Goal: Use online tool/utility: Utilize a website feature to perform a specific function

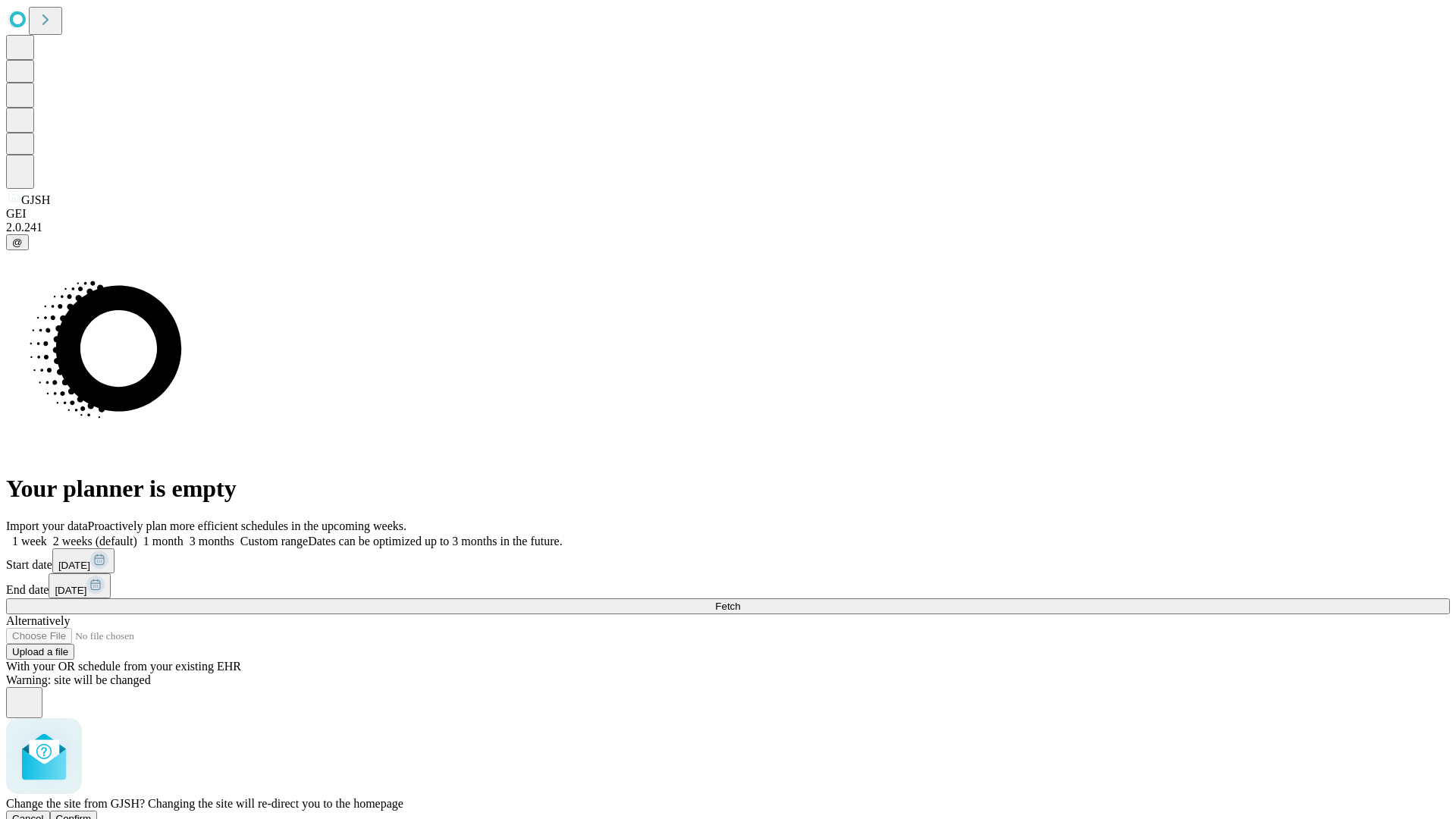
click at [92, 813] on span "Confirm" at bounding box center [74, 819] width 36 height 12
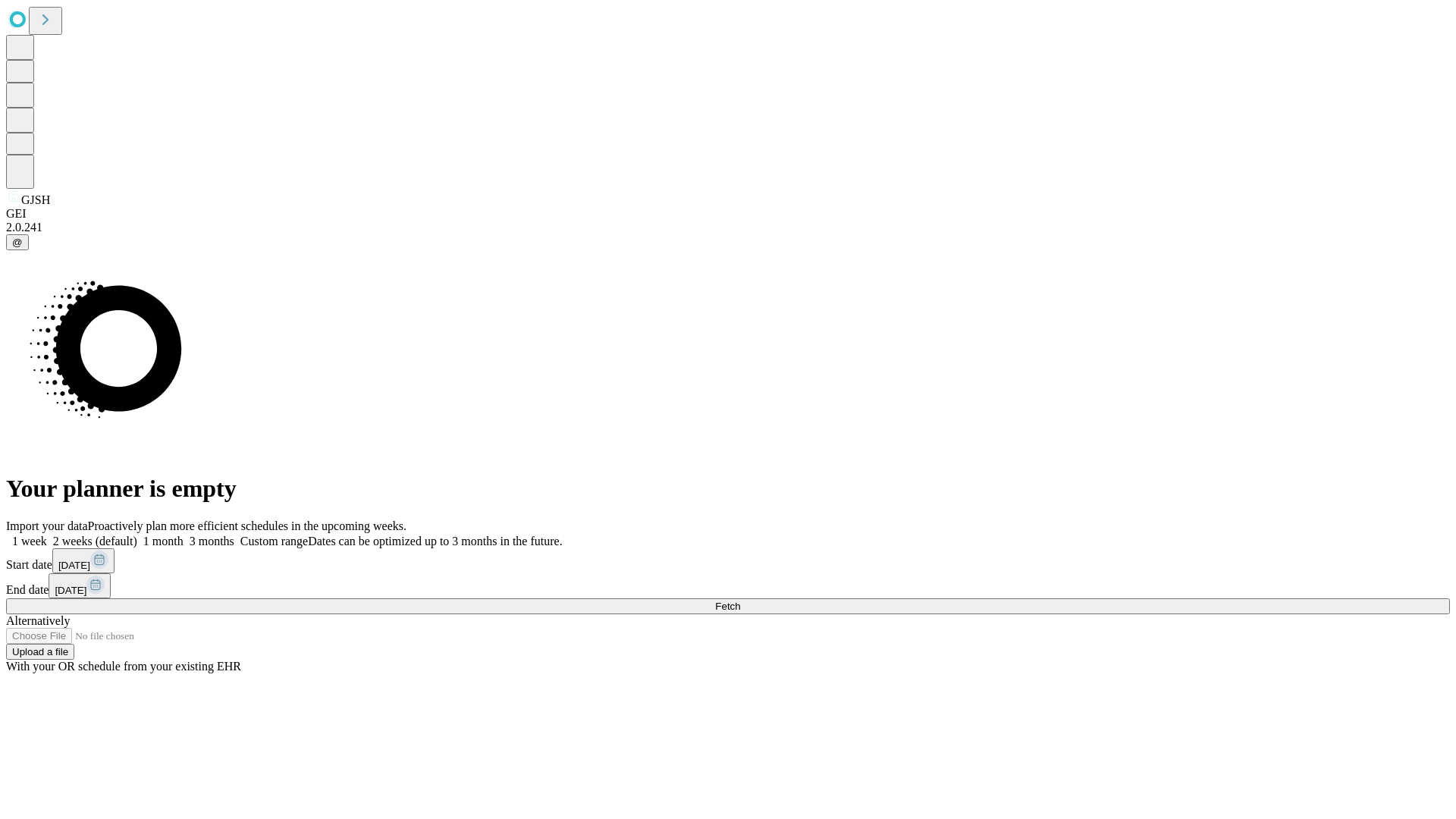
click at [184, 534] on label "1 month" at bounding box center [160, 541] width 46 height 13
click at [740, 601] on span "Fetch" at bounding box center [728, 606] width 25 height 12
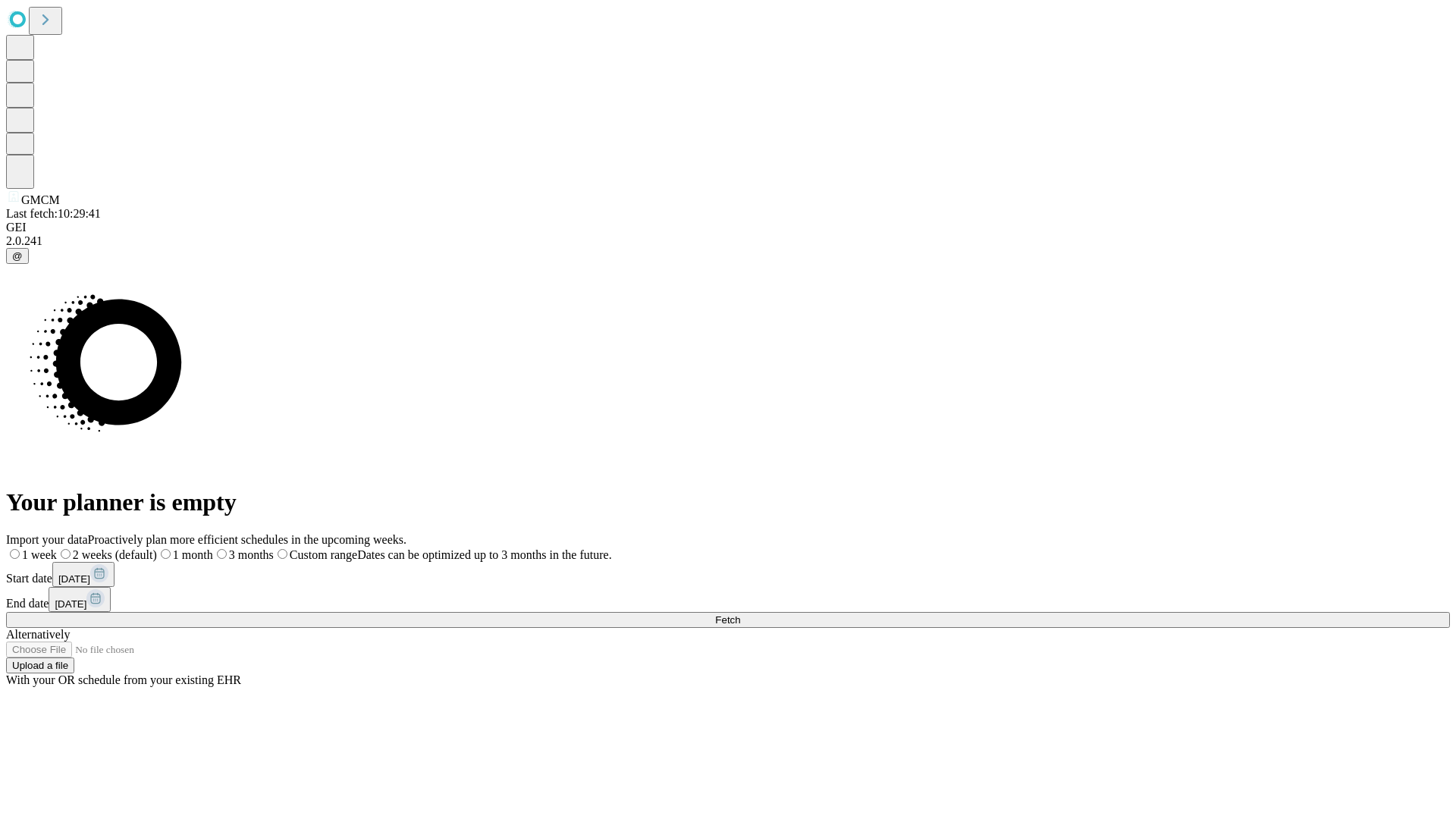
click at [213, 548] on label "1 month" at bounding box center [185, 555] width 56 height 13
click at [740, 615] on span "Fetch" at bounding box center [728, 620] width 25 height 12
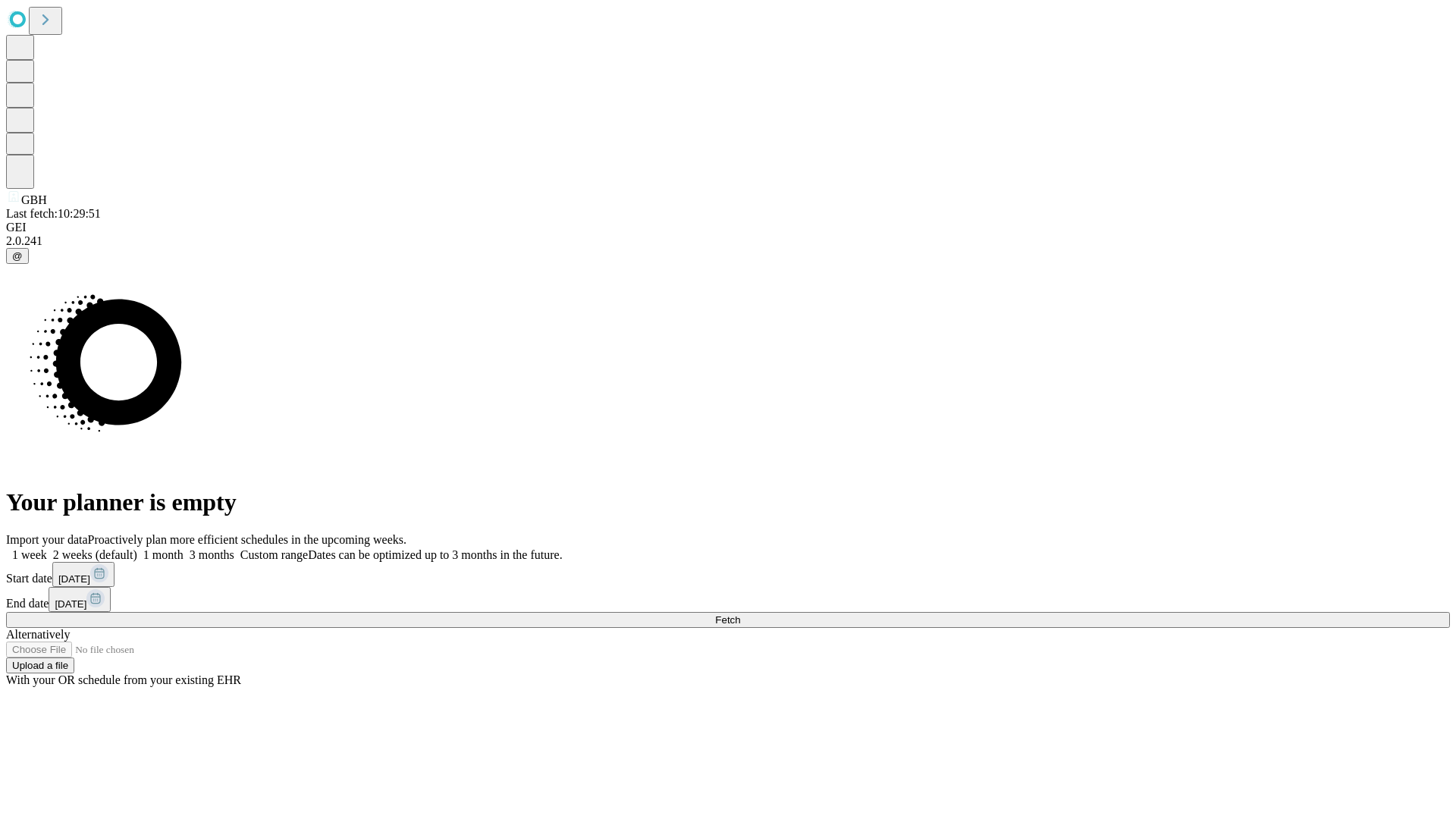
click at [740, 615] on span "Fetch" at bounding box center [728, 620] width 25 height 12
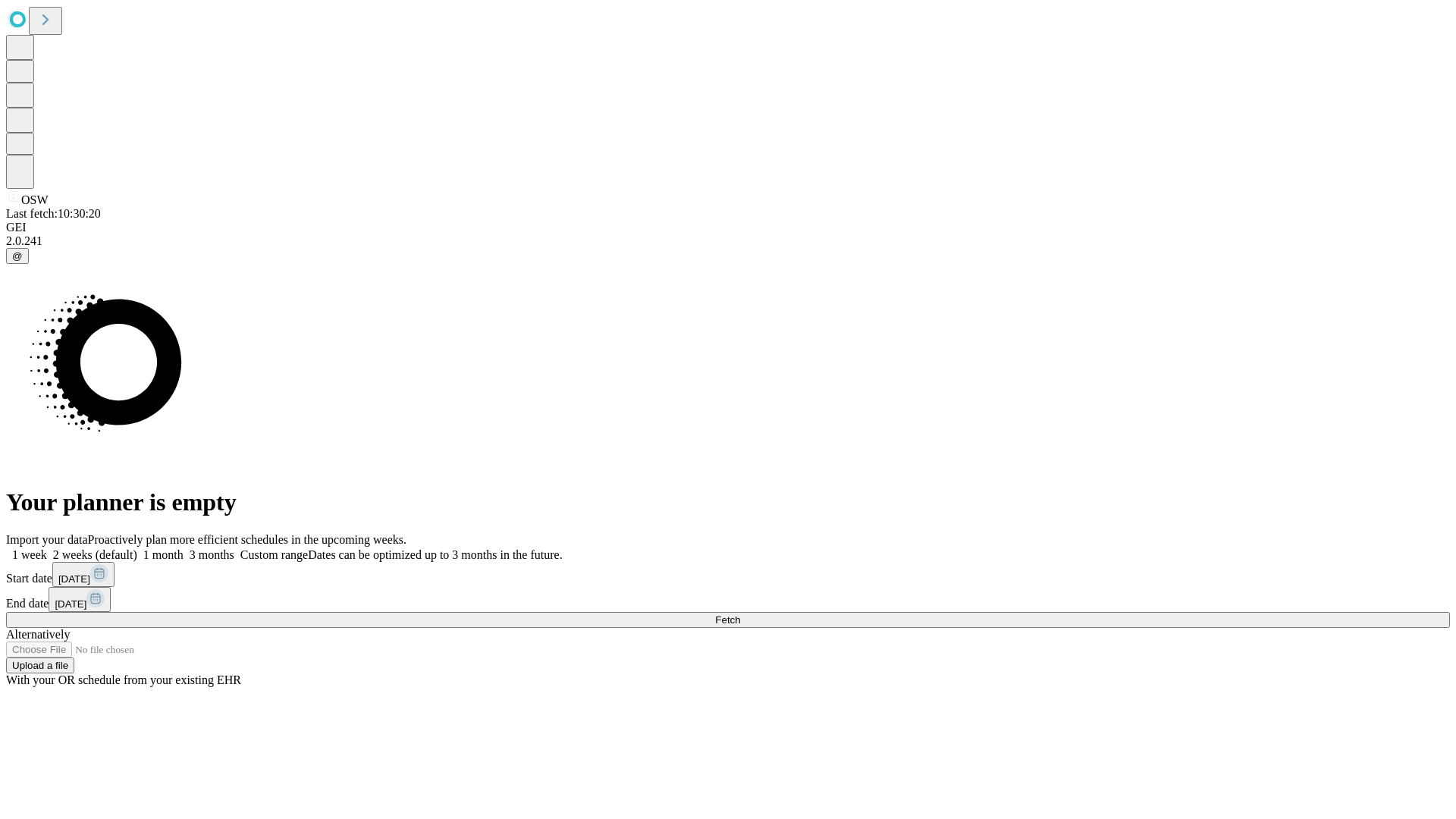
click at [184, 548] on label "1 month" at bounding box center [160, 555] width 46 height 13
click at [740, 615] on span "Fetch" at bounding box center [728, 620] width 25 height 12
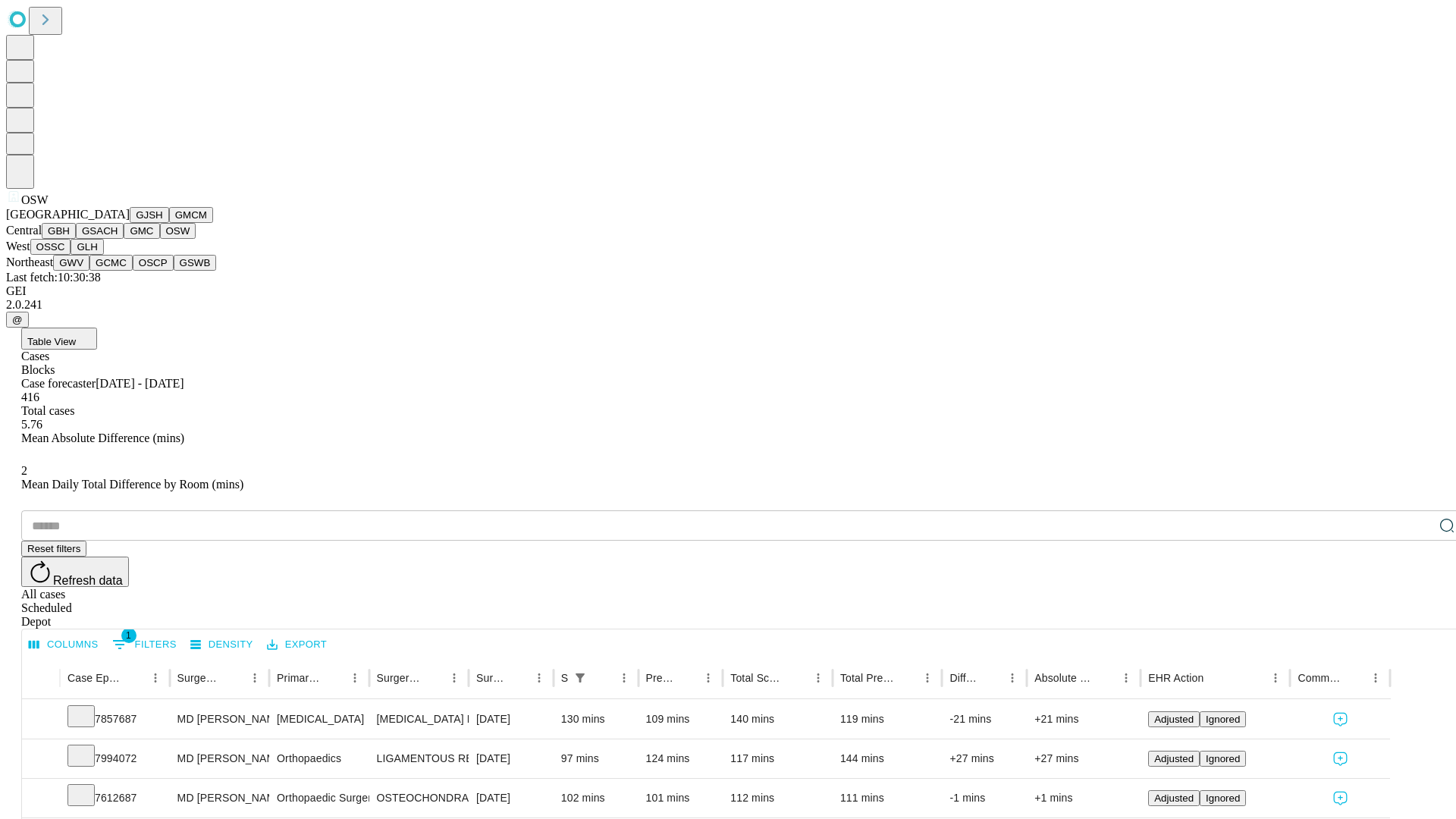
click at [71, 255] on button "OSSC" at bounding box center [51, 247] width 41 height 16
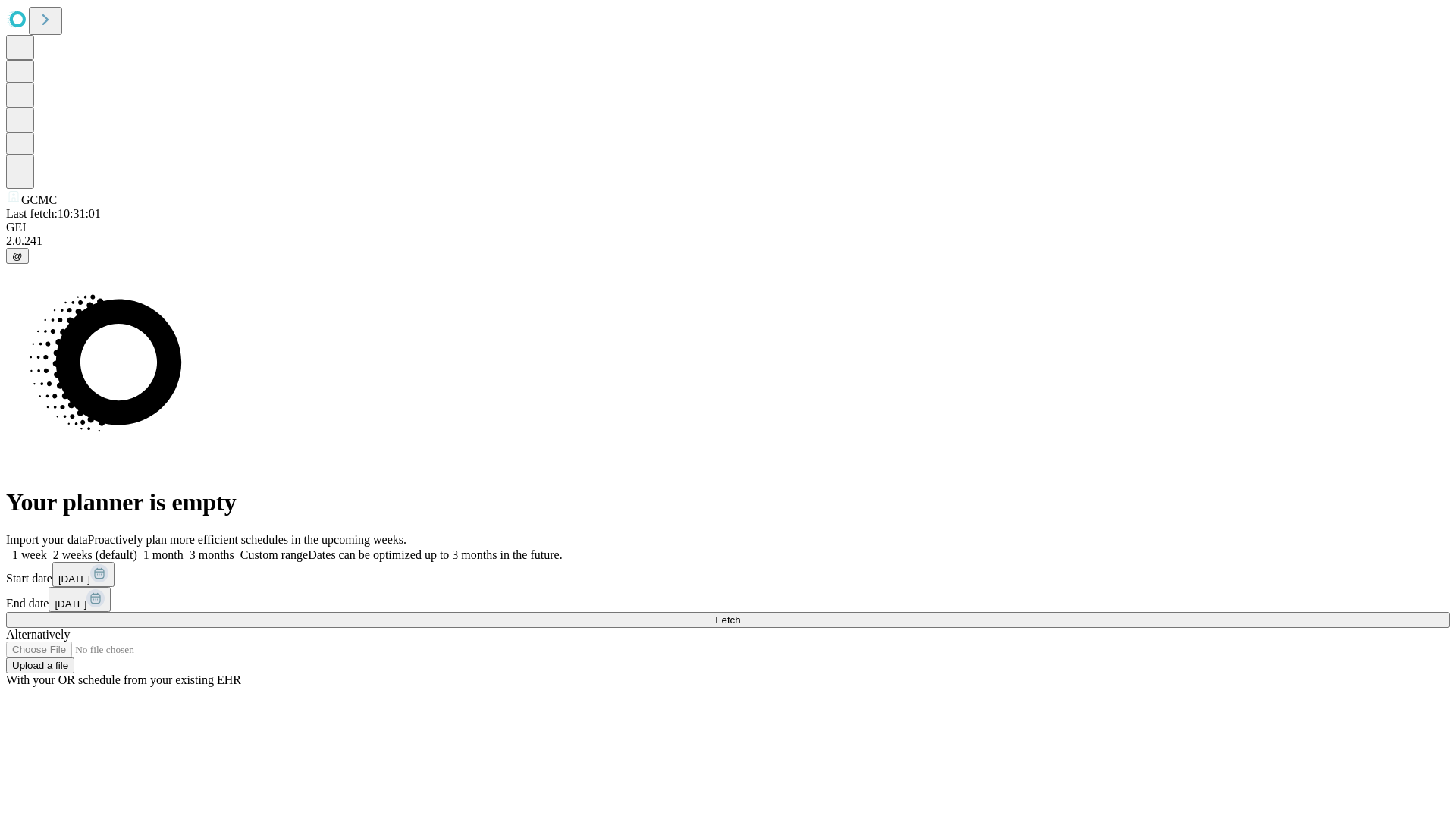
click at [184, 548] on label "1 month" at bounding box center [160, 555] width 46 height 13
click at [740, 615] on span "Fetch" at bounding box center [728, 620] width 25 height 12
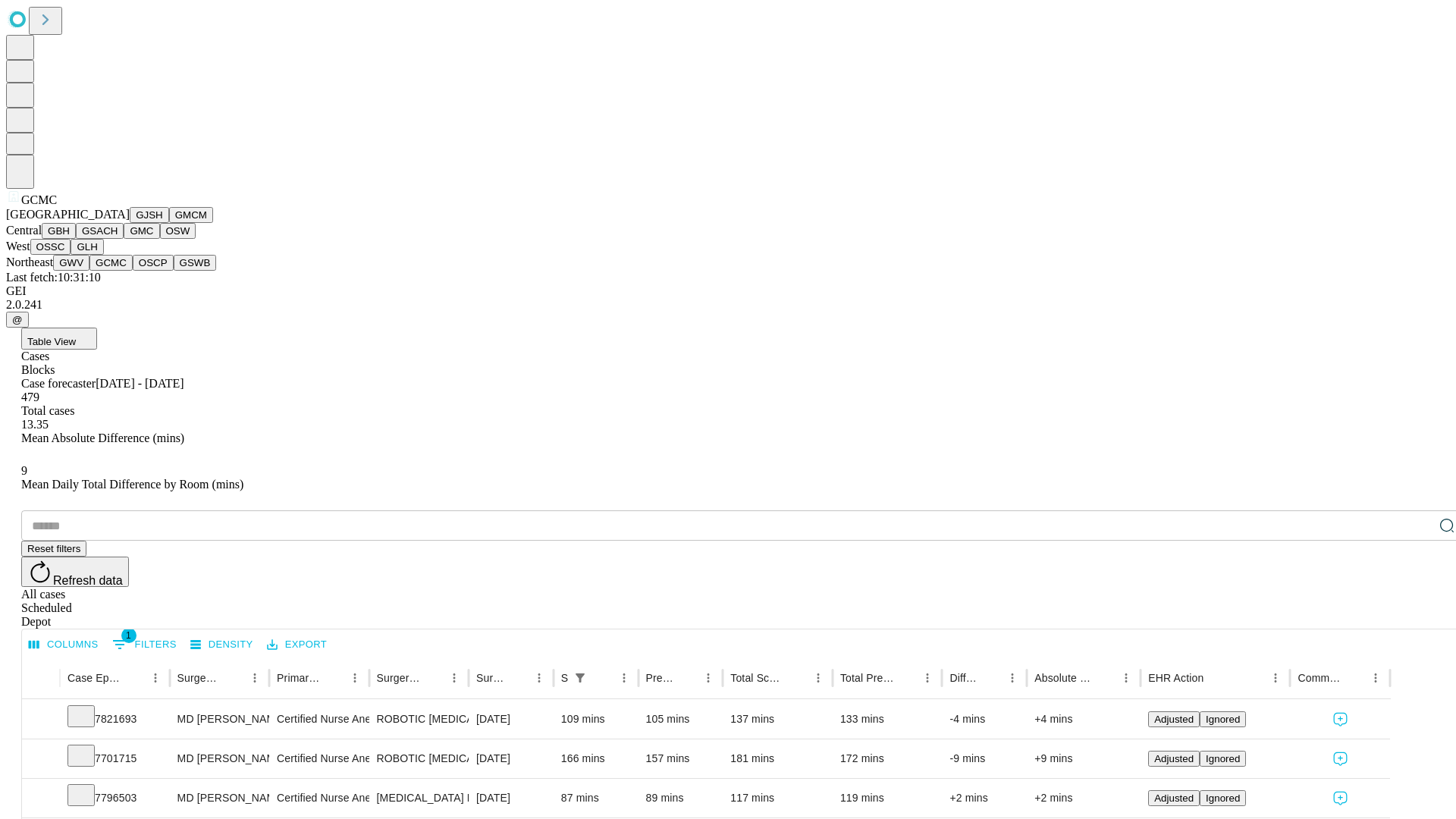
click at [132, 271] on button "OSCP" at bounding box center [153, 262] width 41 height 16
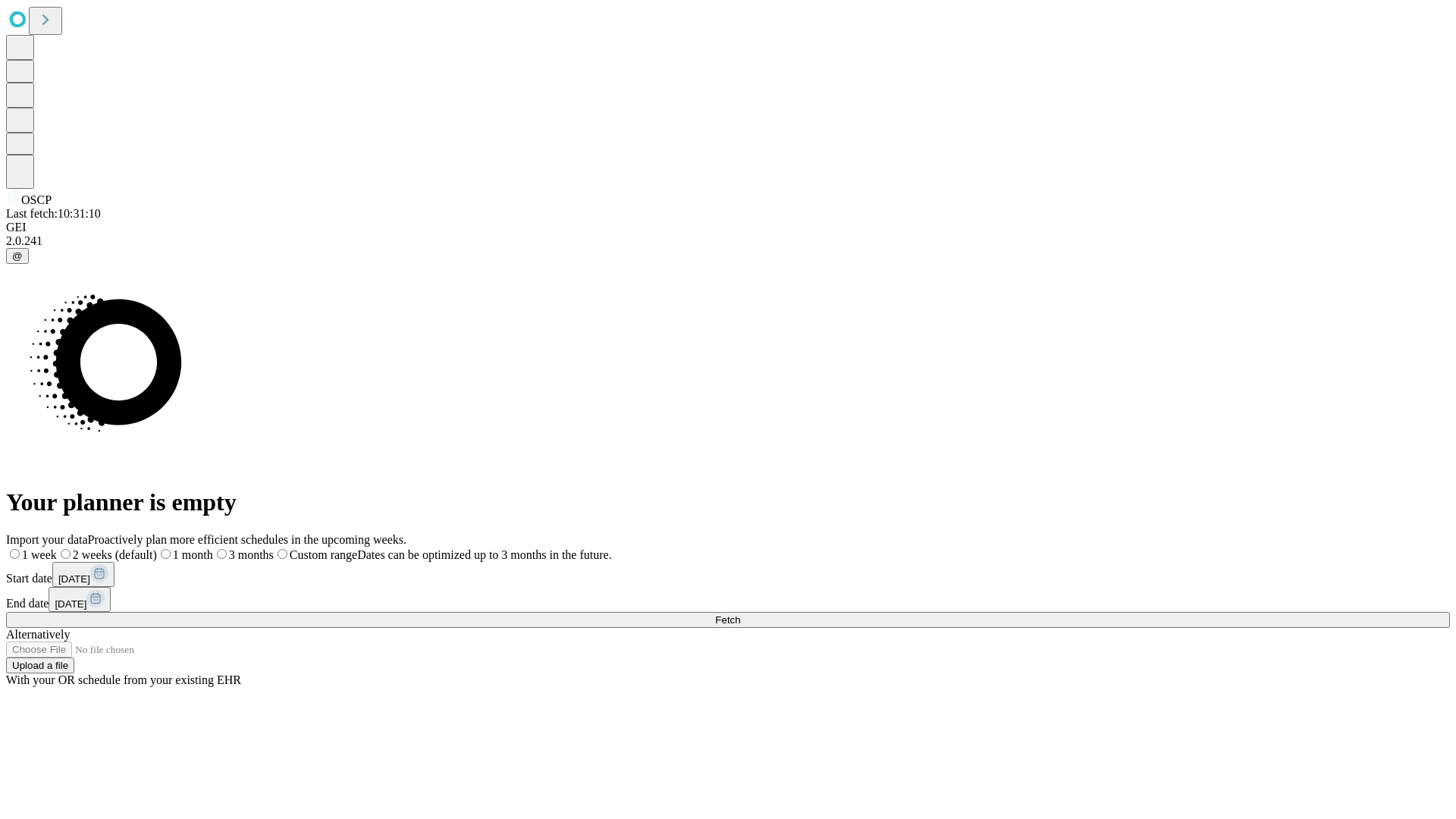
click at [213, 548] on label "1 month" at bounding box center [185, 555] width 56 height 13
click at [740, 615] on span "Fetch" at bounding box center [728, 620] width 25 height 12
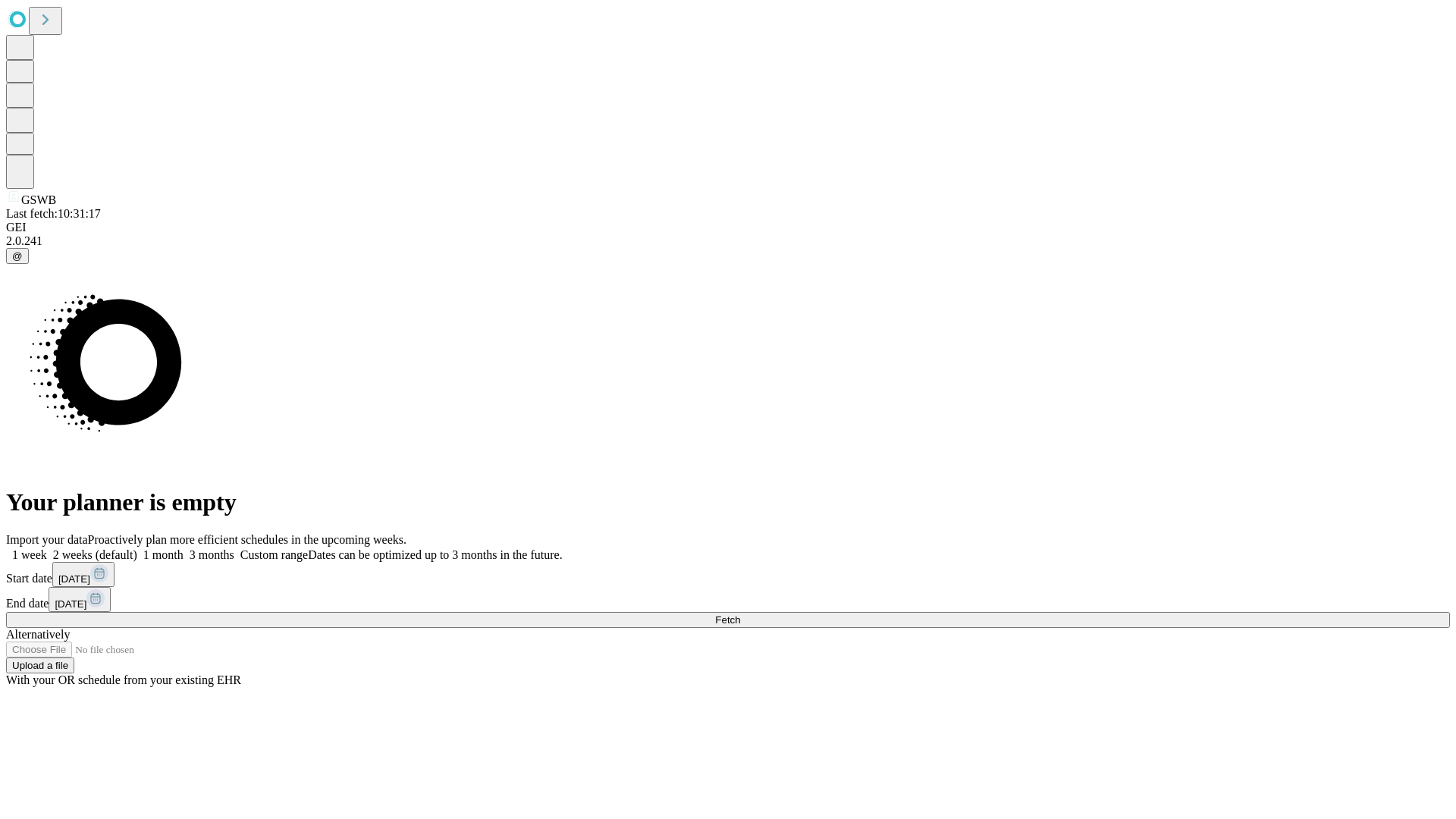
click at [184, 548] on label "1 month" at bounding box center [160, 555] width 46 height 13
click at [740, 615] on span "Fetch" at bounding box center [728, 620] width 25 height 12
